Goal: Task Accomplishment & Management: Complete application form

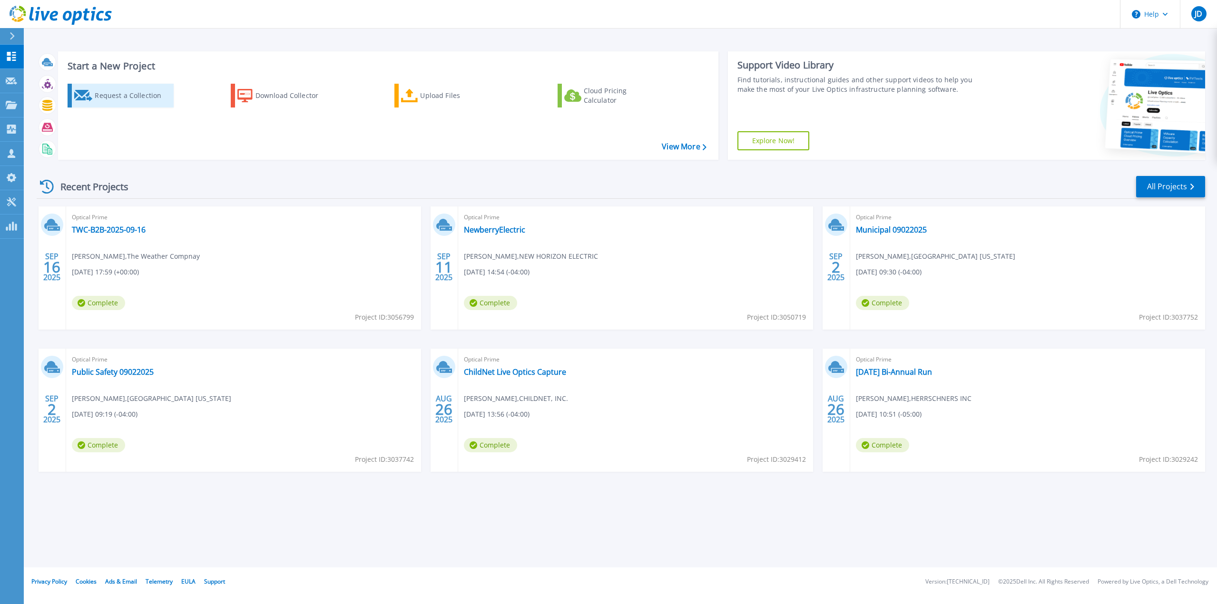
click at [81, 96] on icon at bounding box center [83, 95] width 19 height 11
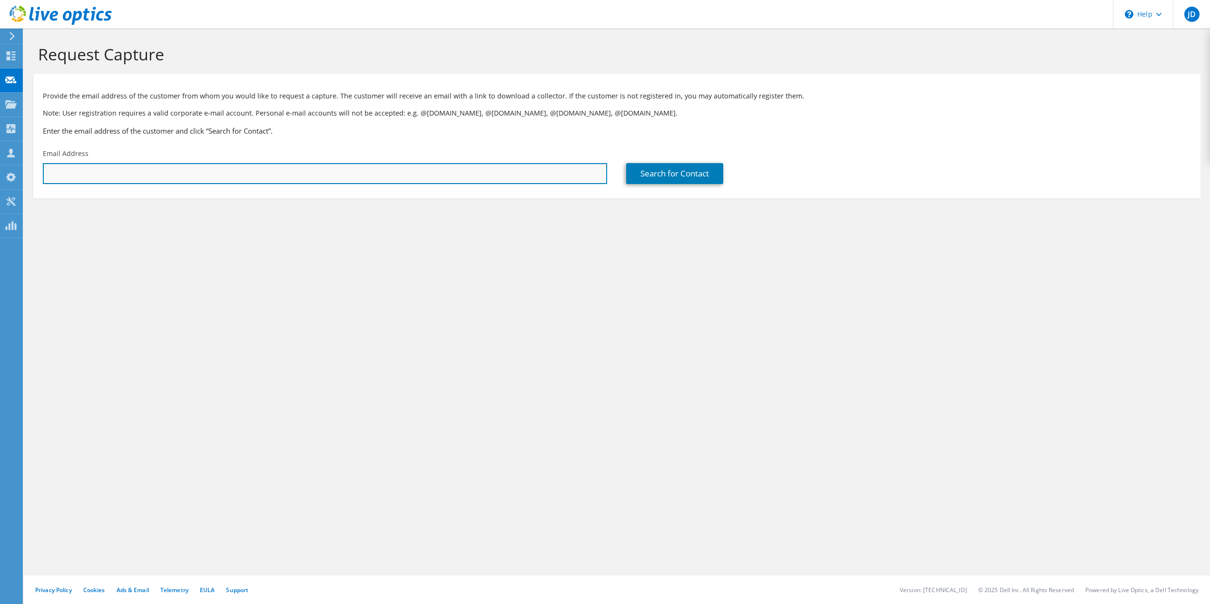
click at [135, 176] on input "text" at bounding box center [325, 173] width 564 height 21
type input "mhim"
click at [92, 169] on input "text" at bounding box center [325, 173] width 564 height 21
paste input "k Himmell mhimmel@ryconinc.com"
drag, startPoint x: 82, startPoint y: 176, endPoint x: 13, endPoint y: 174, distance: 68.6
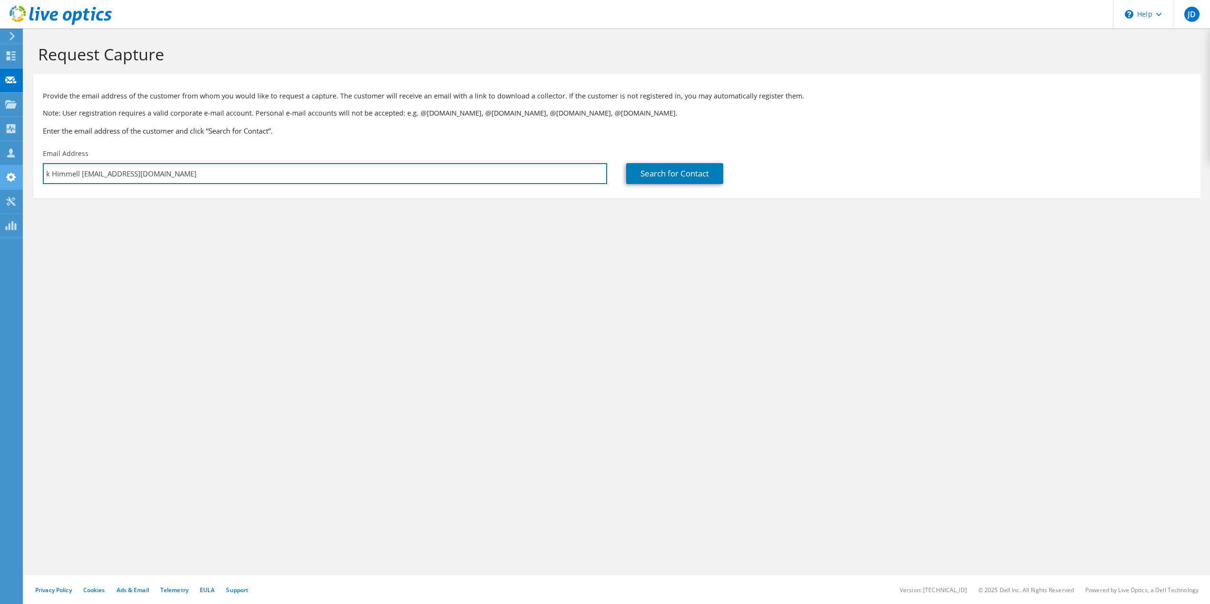
click at [14, 174] on div "JD Partner Team Member Jake Dercole jdercole@redesign-group.com redesign My Pro…" at bounding box center [605, 302] width 1210 height 604
click at [81, 173] on input "k Himmell mhimmel@ryconinc.com" at bounding box center [325, 173] width 564 height 21
type input "mhimmel@ryconinc.com"
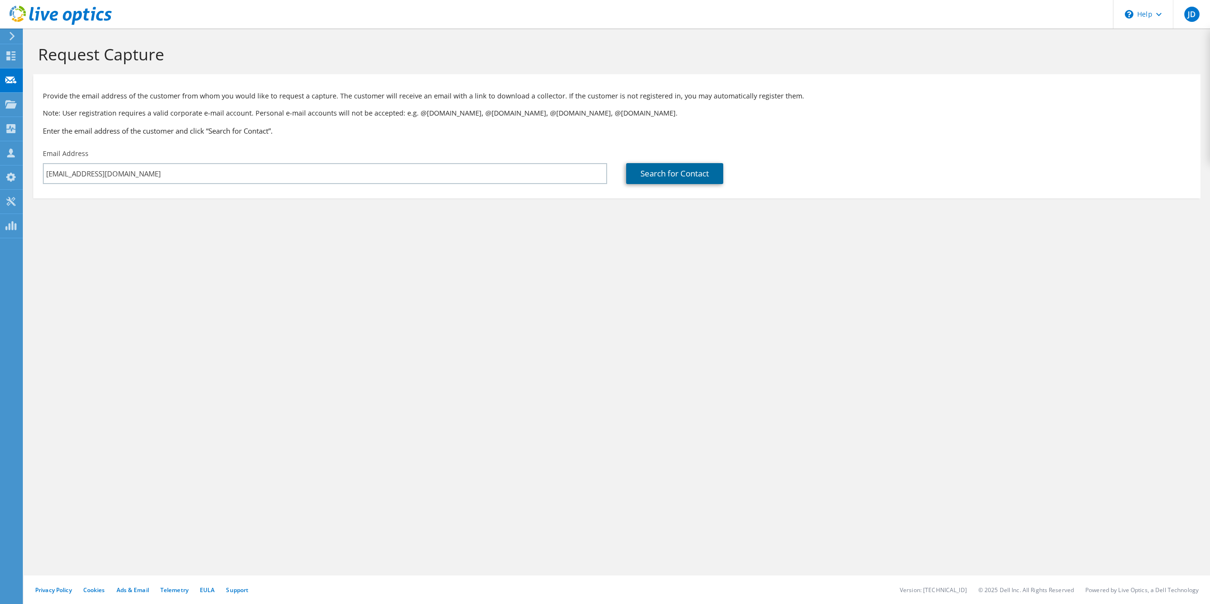
click at [664, 173] on link "Search for Contact" at bounding box center [674, 173] width 97 height 21
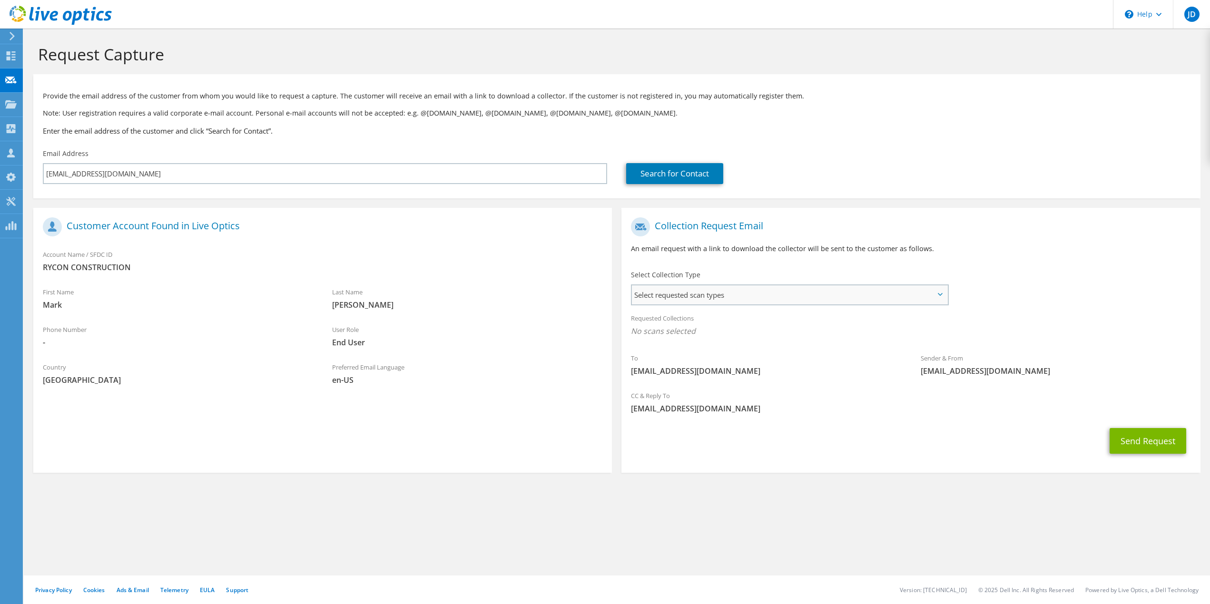
click at [734, 298] on span "Select requested scan types" at bounding box center [789, 294] width 315 height 19
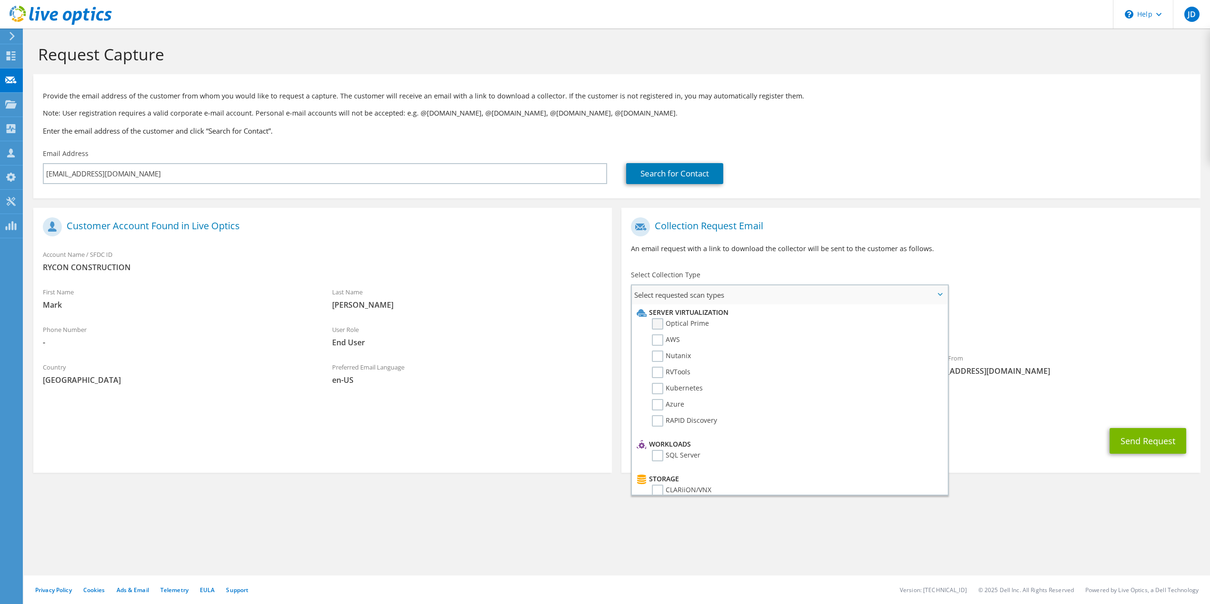
click at [690, 324] on label "Optical Prime" at bounding box center [680, 323] width 57 height 11
click at [0, 0] on input "Optical Prime" at bounding box center [0, 0] width 0 height 0
click at [1040, 300] on div "To mhimmel@ryconinc.com Sender & From liveoptics@liveoptics.com" at bounding box center [910, 301] width 578 height 176
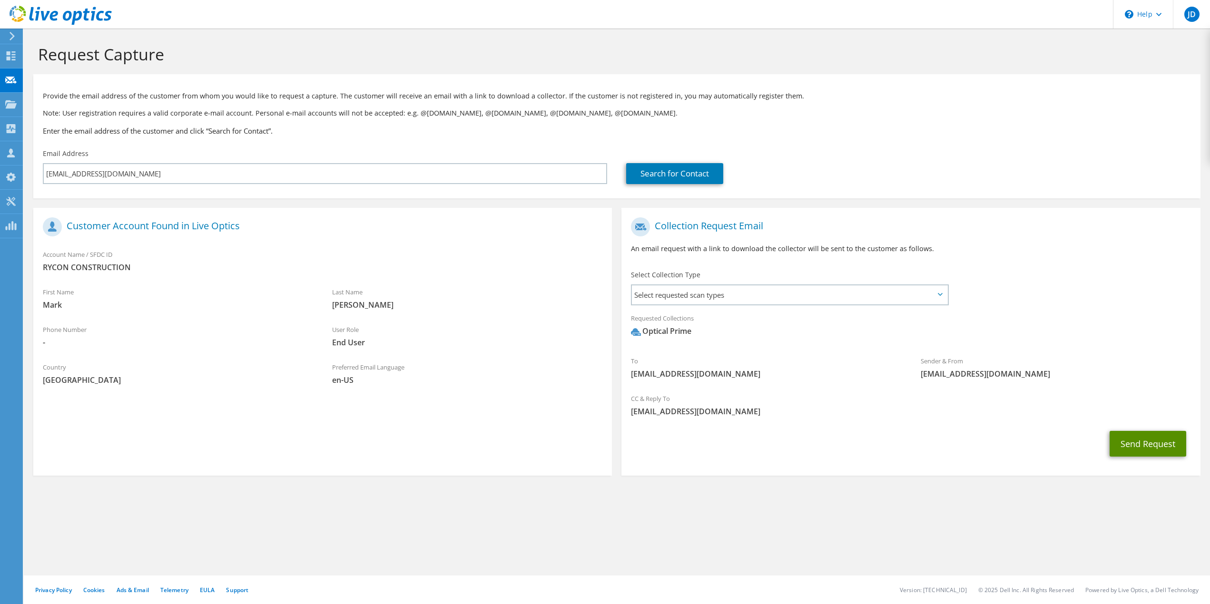
click at [1152, 444] on button "Send Request" at bounding box center [1147, 444] width 77 height 26
